Goal: Transaction & Acquisition: Purchase product/service

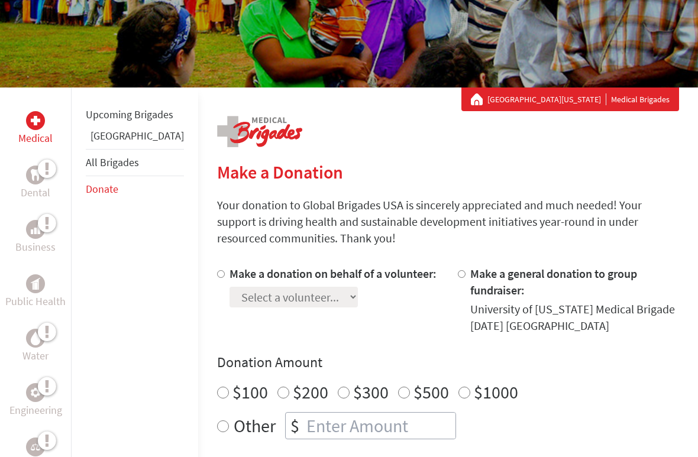
click at [217, 274] on input "Make a donation on behalf of a volunteer:" at bounding box center [221, 275] width 8 height 8
radio input "true"
click at [257, 304] on select "Select a volunteer... [PERSON_NAME] [PERSON_NAME] [PERSON_NAME] [PERSON_NAME] […" at bounding box center [293, 297] width 128 height 21
select select "672CE427-9D5D-11F0-9E6E-42010A400005"
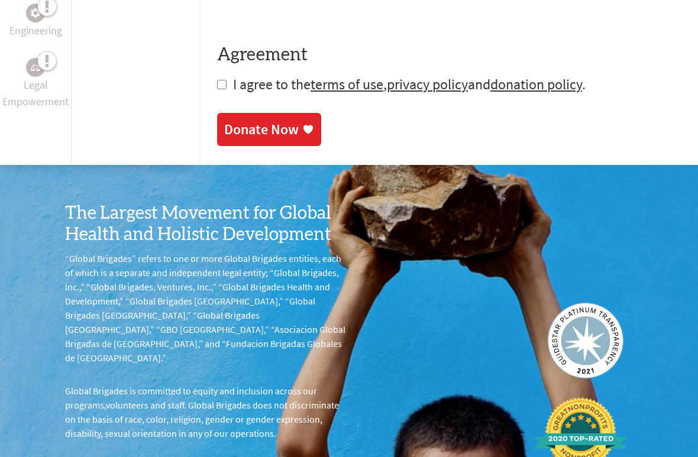
scroll to position [791, 0]
click at [217, 80] on input "checkbox" at bounding box center [221, 84] width 9 height 9
checkbox input "true"
click at [236, 122] on div "Donate Now" at bounding box center [261, 129] width 75 height 19
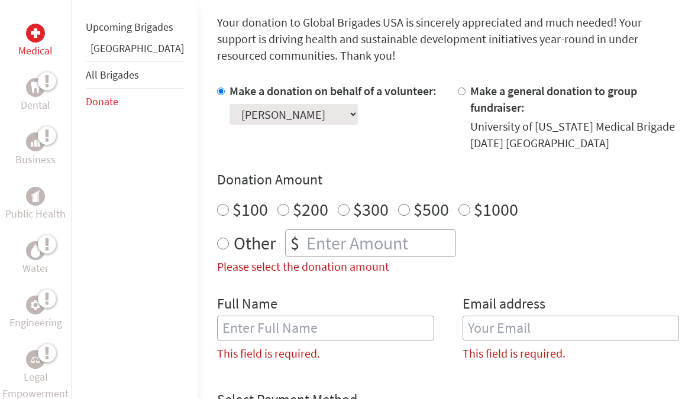
scroll to position [309, 0]
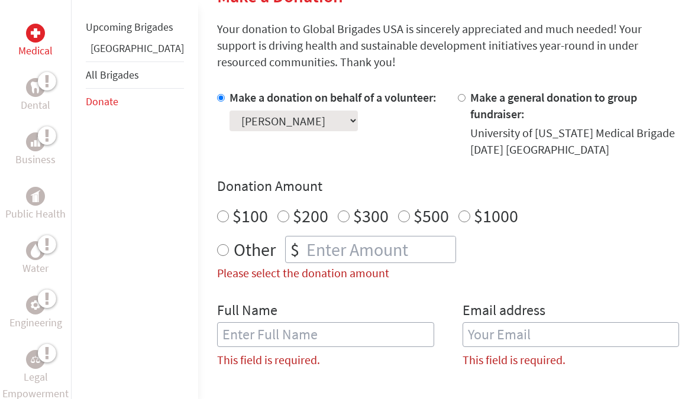
click at [458, 105] on div at bounding box center [464, 123] width 12 height 69
click at [458, 109] on div at bounding box center [464, 123] width 12 height 69
click at [458, 102] on input "Make a general donation to group fundraiser:" at bounding box center [462, 98] width 8 height 8
radio input "true"
click at [217, 106] on div at bounding box center [223, 123] width 12 height 69
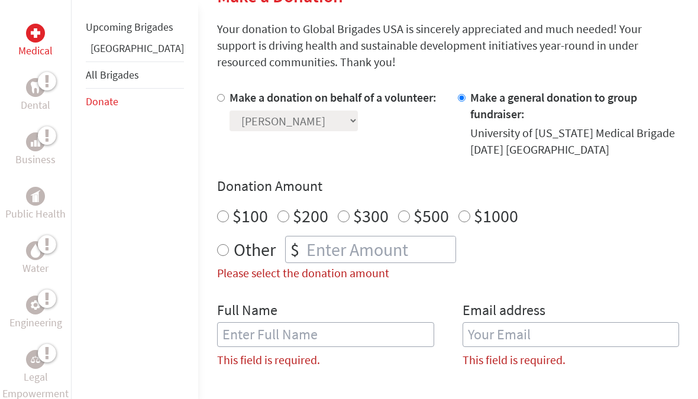
click at [217, 102] on input "Make a donation on behalf of a volunteer:" at bounding box center [221, 98] width 8 height 8
radio input "true"
click at [273, 128] on select "Select a volunteer... [PERSON_NAME] [PERSON_NAME] [PERSON_NAME] [PERSON_NAME] […" at bounding box center [293, 121] width 128 height 21
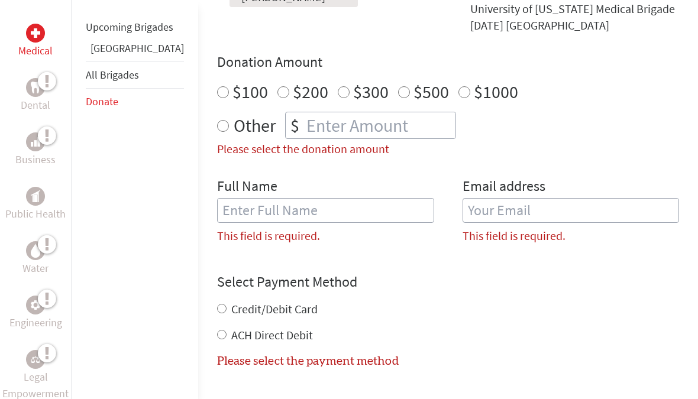
scroll to position [425, 0]
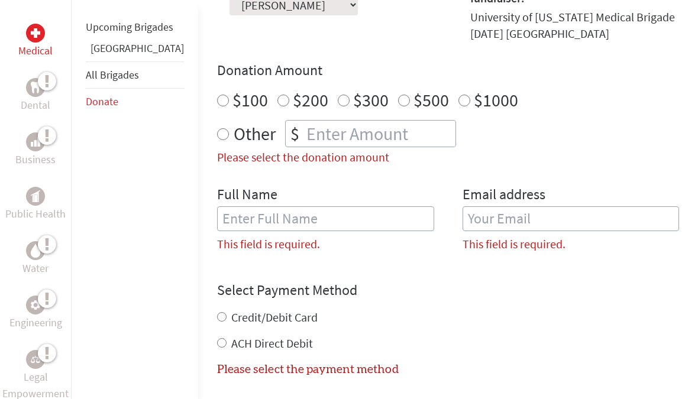
click at [217, 128] on input "Other" at bounding box center [223, 134] width 12 height 12
radio input "true"
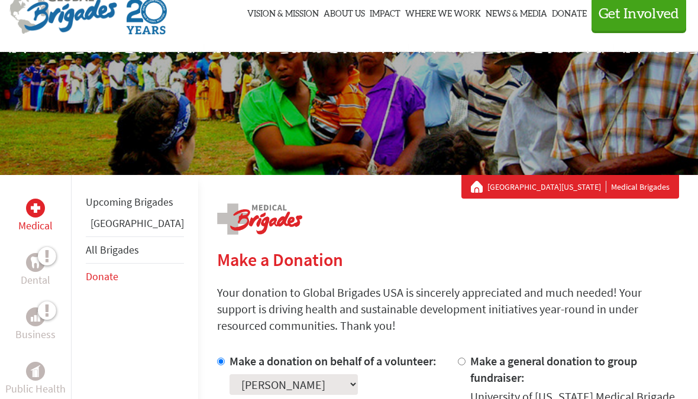
scroll to position [45, 0]
